Goal: Information Seeking & Learning: Learn about a topic

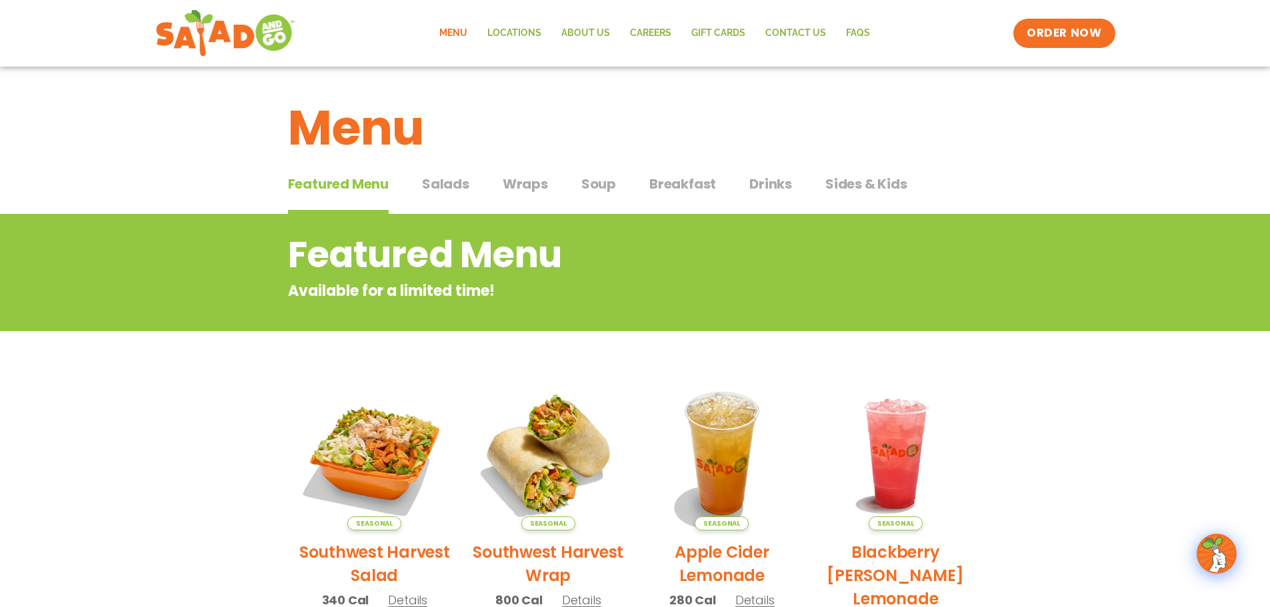
click at [445, 185] on span "Salads" at bounding box center [445, 184] width 47 height 20
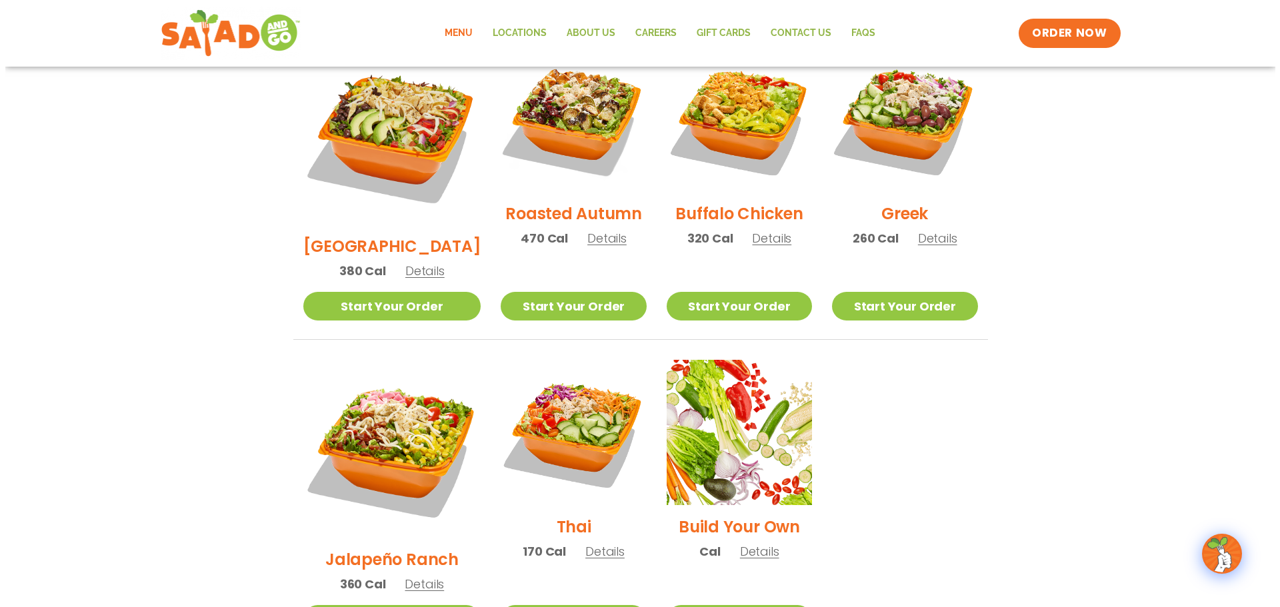
scroll to position [733, 0]
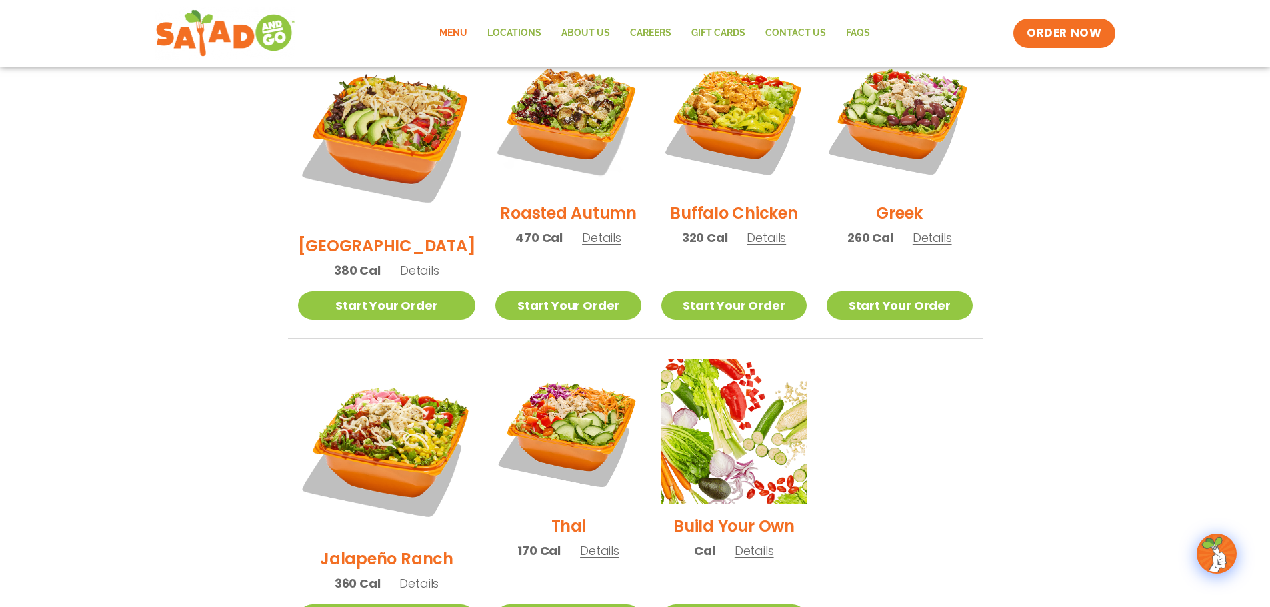
click at [365, 404] on img at bounding box center [387, 448] width 178 height 178
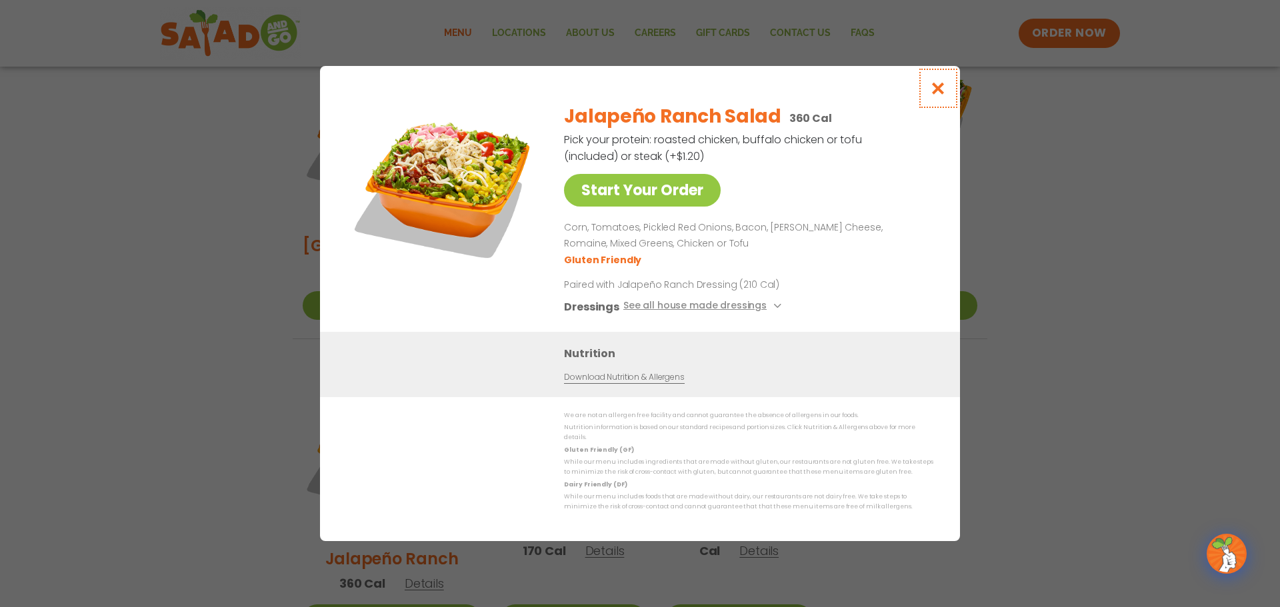
click at [944, 95] on icon "Close modal" at bounding box center [938, 88] width 17 height 14
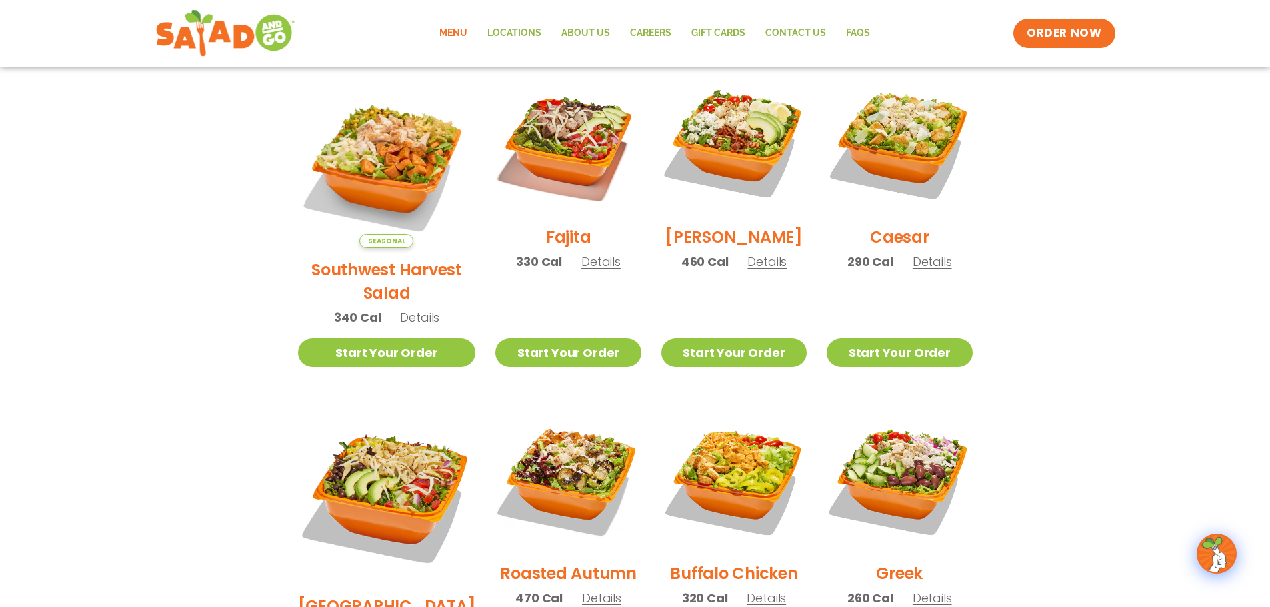
scroll to position [306, 0]
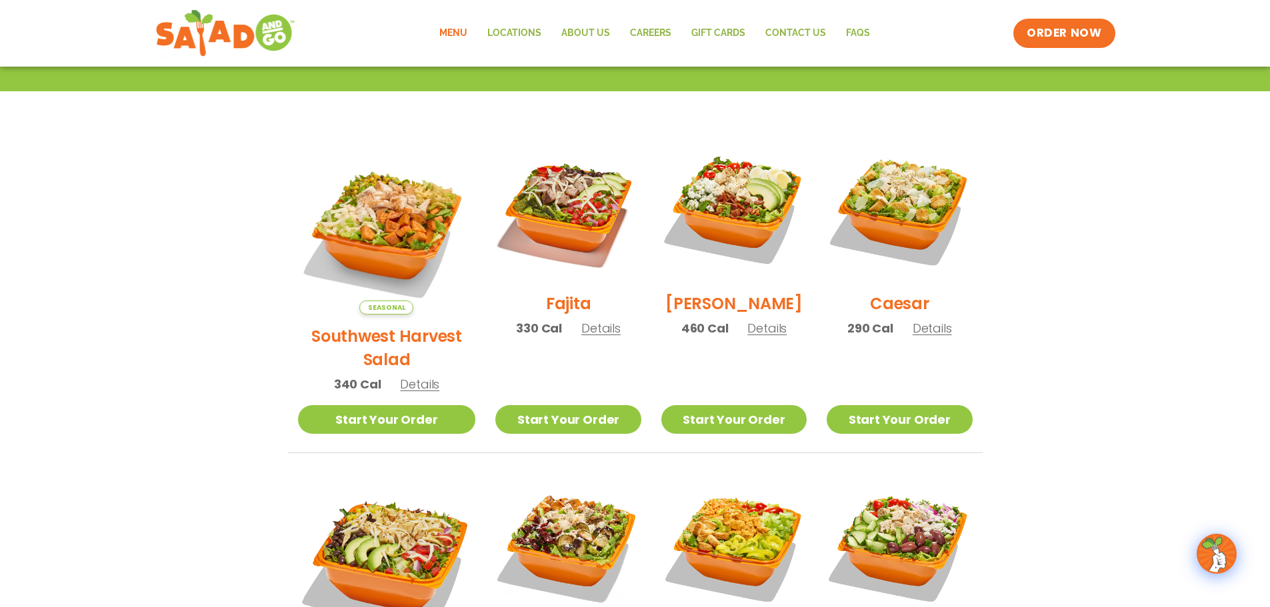
click at [347, 207] on img at bounding box center [387, 226] width 178 height 178
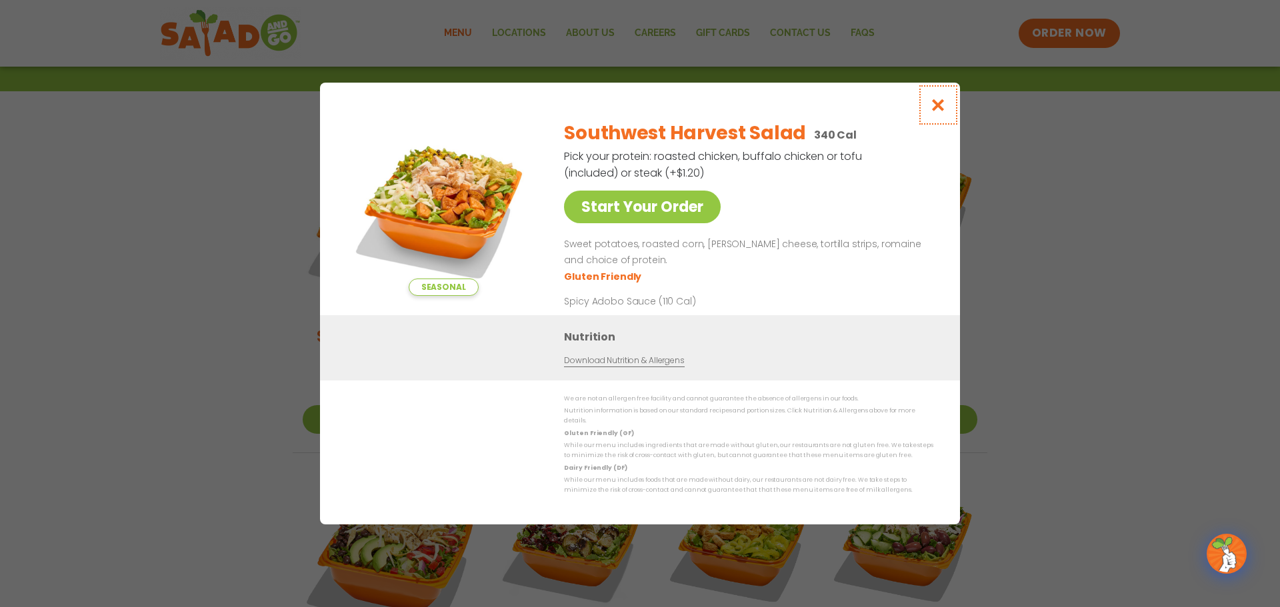
click at [929, 109] on button "Close modal" at bounding box center [937, 105] width 43 height 45
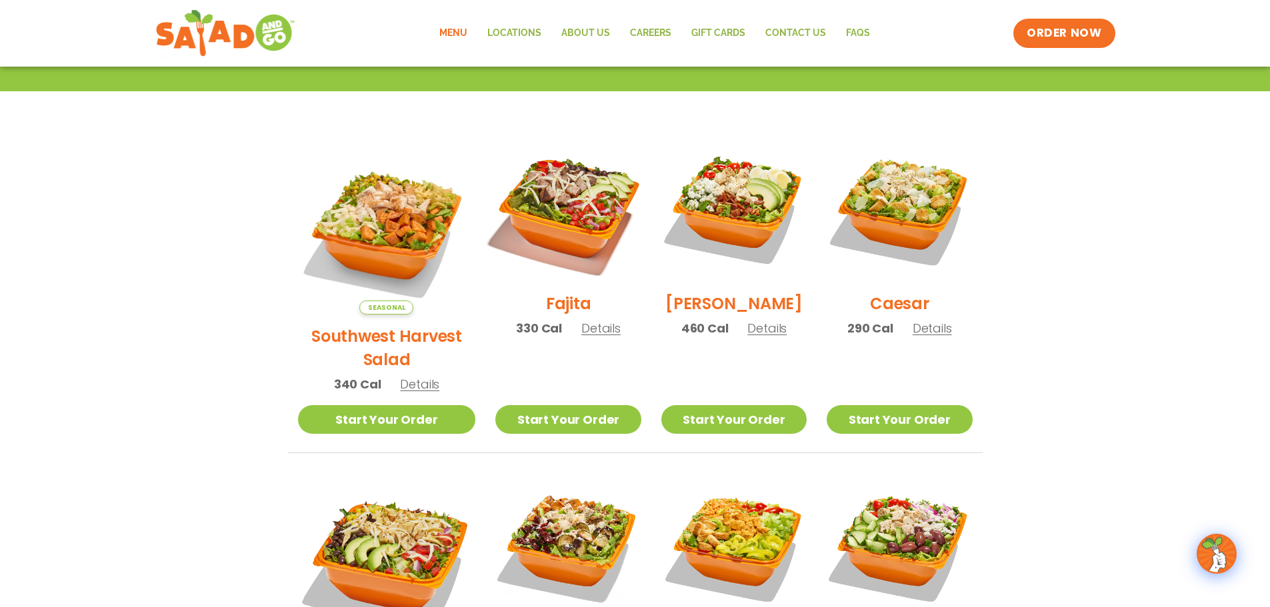
click at [527, 220] on img at bounding box center [568, 209] width 171 height 171
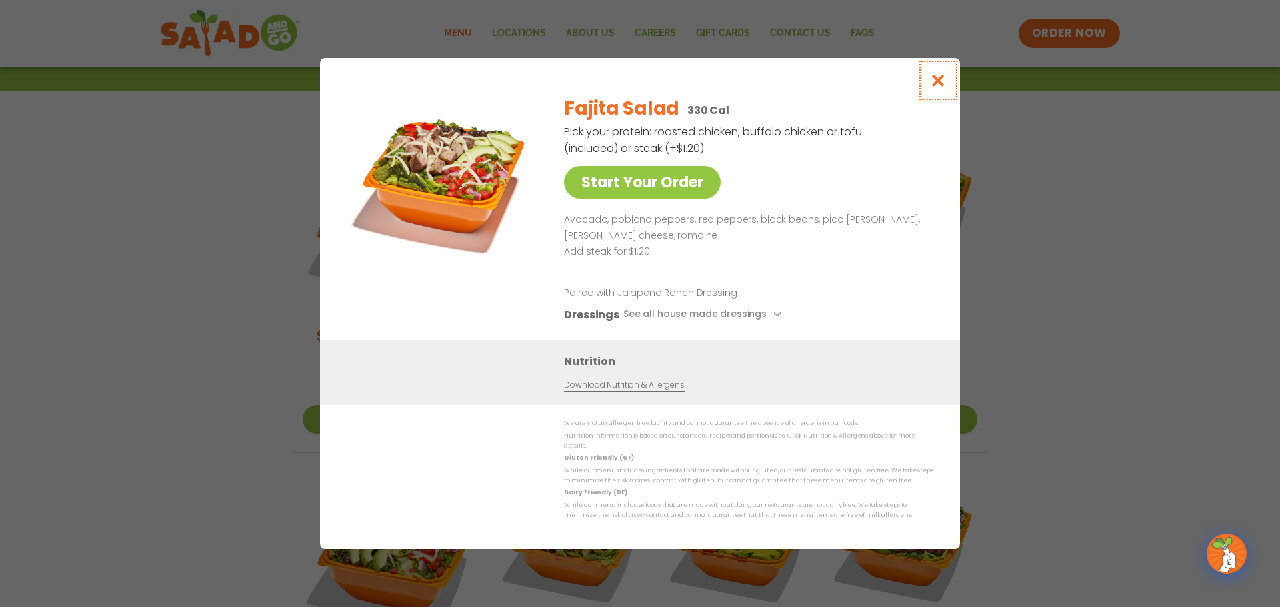
click at [933, 82] on icon "Close modal" at bounding box center [938, 80] width 17 height 14
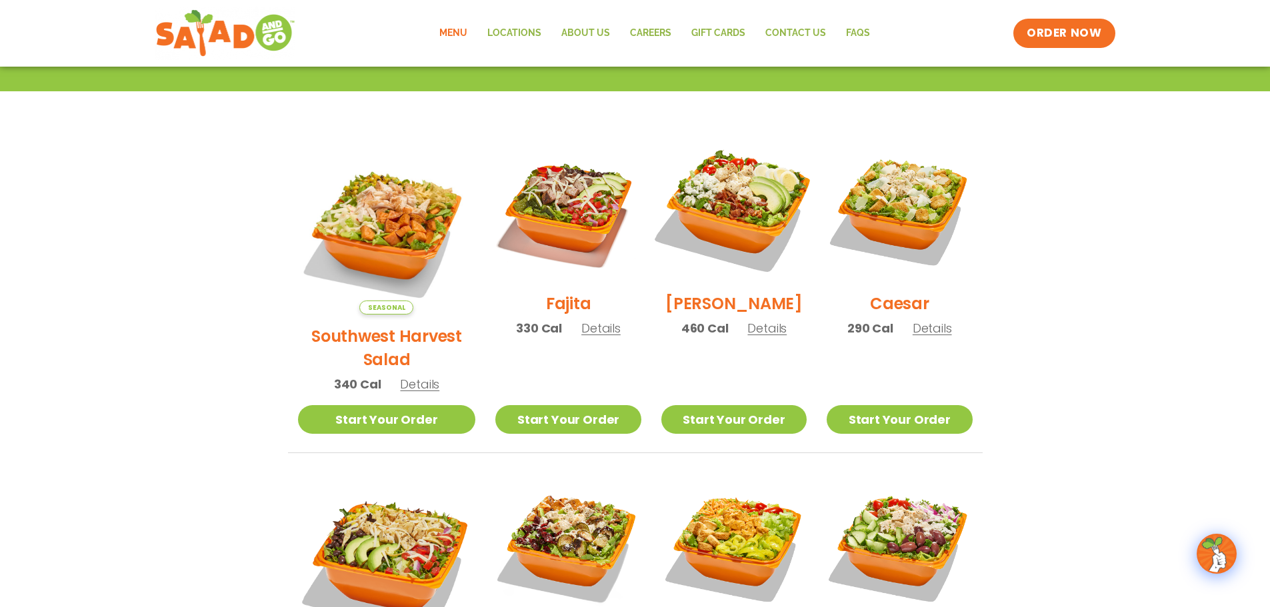
click at [755, 215] on img at bounding box center [734, 209] width 171 height 171
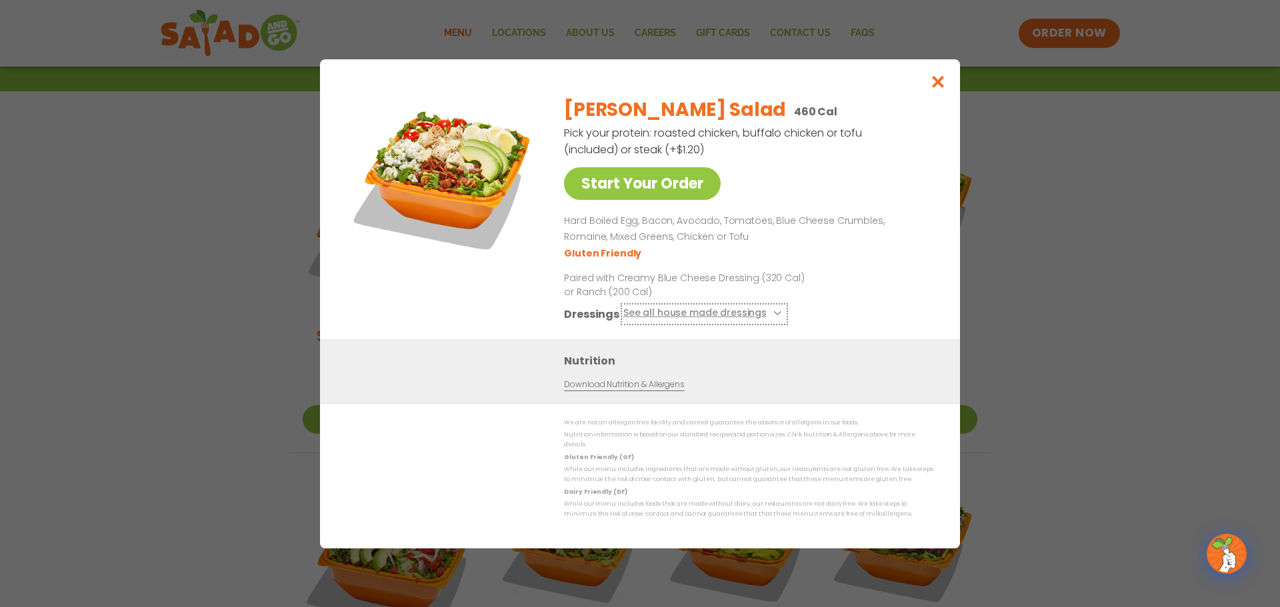
click at [768, 314] on button "See all house made dressings" at bounding box center [704, 313] width 162 height 17
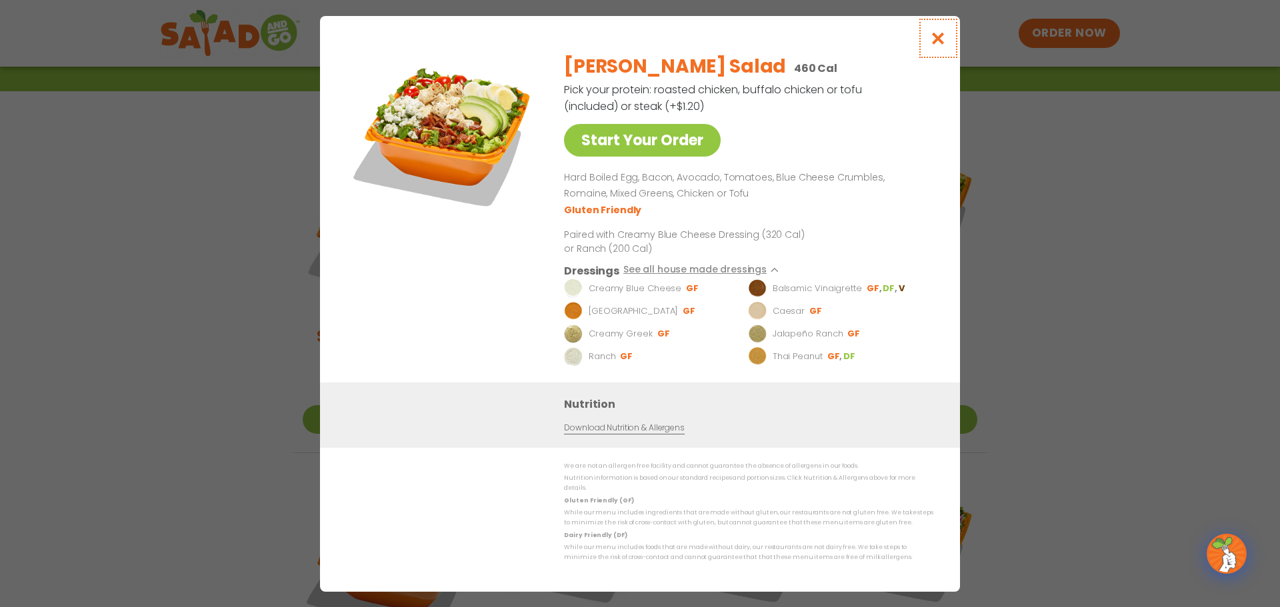
click at [933, 40] on icon "Close modal" at bounding box center [938, 38] width 17 height 14
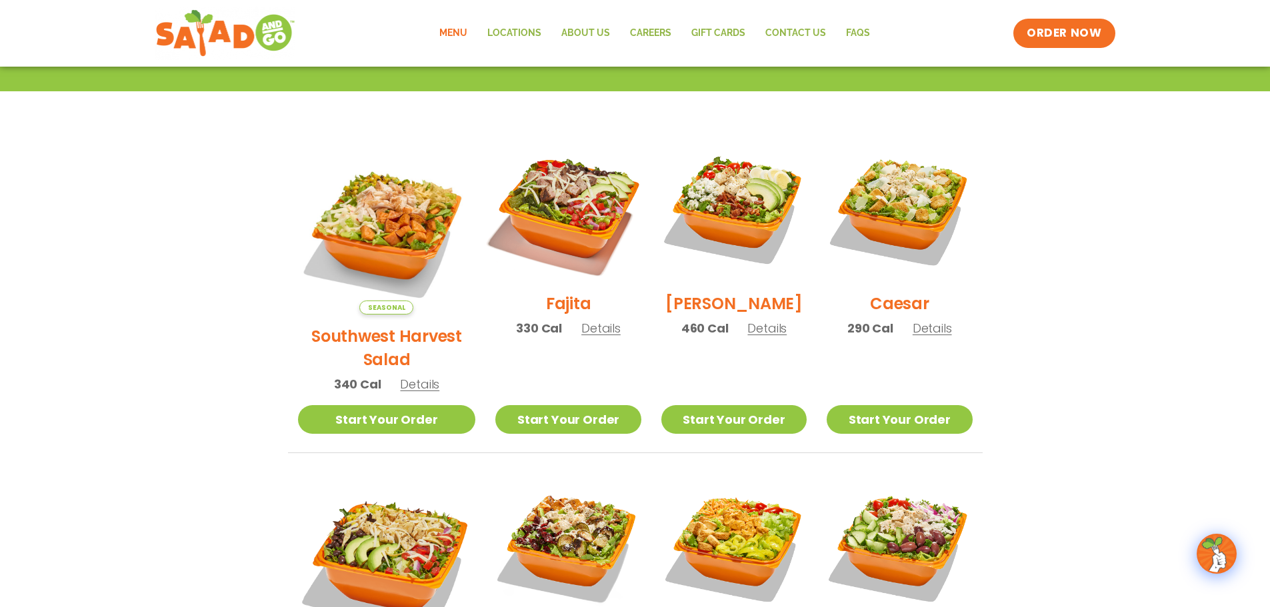
click at [556, 215] on img at bounding box center [568, 209] width 171 height 171
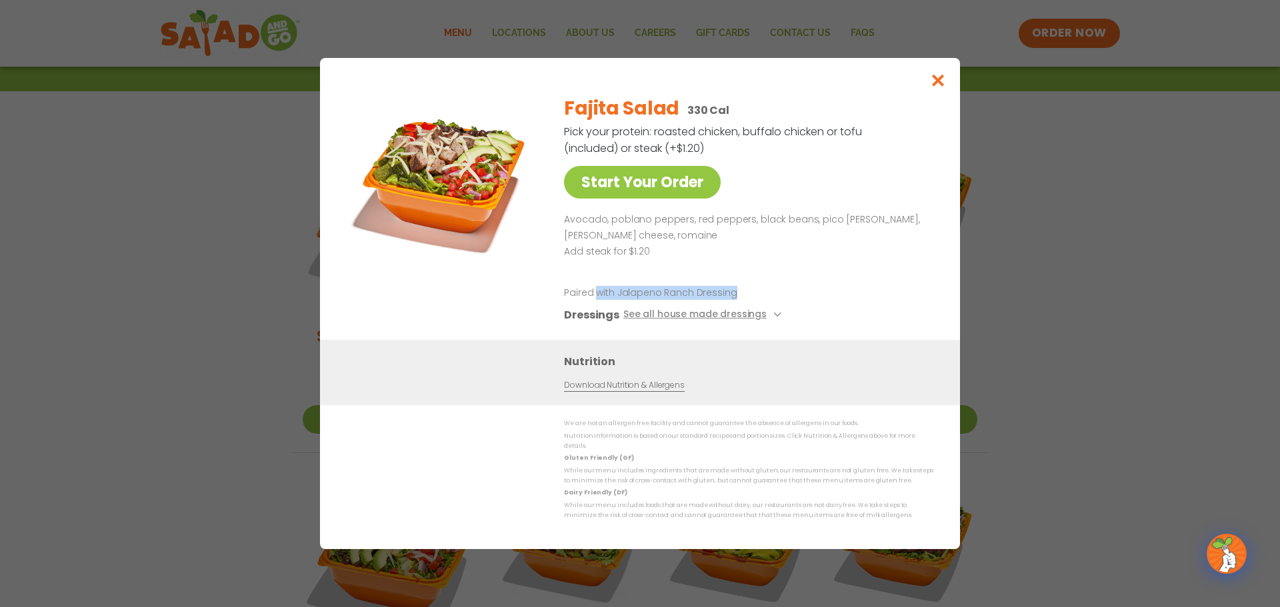
drag, startPoint x: 597, startPoint y: 296, endPoint x: 767, endPoint y: 303, distance: 170.8
click at [767, 300] on p "Paired with Jalapeno Ranch Dressing" at bounding box center [687, 293] width 247 height 14
click at [945, 79] on icon "Close modal" at bounding box center [938, 80] width 17 height 14
